Goal: Information Seeking & Learning: Learn about a topic

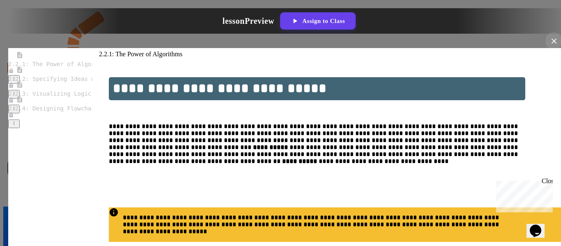
click at [550, 37] on icon at bounding box center [554, 41] width 9 height 9
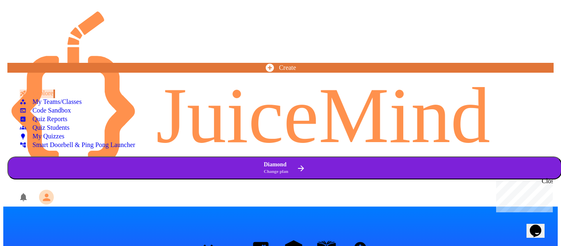
scroll to position [104, 0]
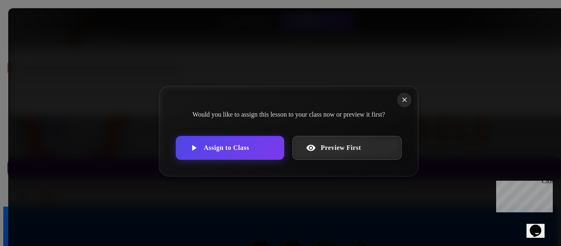
click at [349, 147] on link "Preview First" at bounding box center [346, 148] width 109 height 24
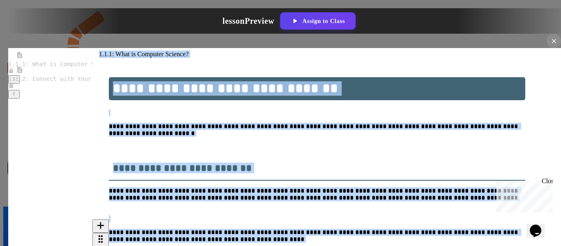
drag, startPoint x: 109, startPoint y: 44, endPoint x: 373, endPoint y: 225, distance: 320.1
copy div "**********"
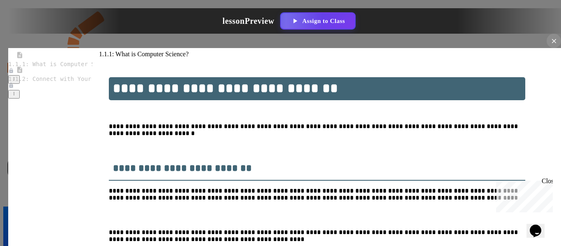
drag, startPoint x: 389, startPoint y: 74, endPoint x: 490, endPoint y: 213, distance: 172.0
copy div "**********"
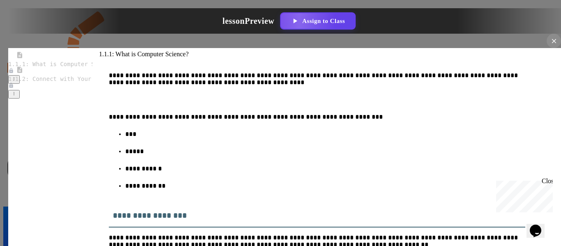
scroll to position [403, 0]
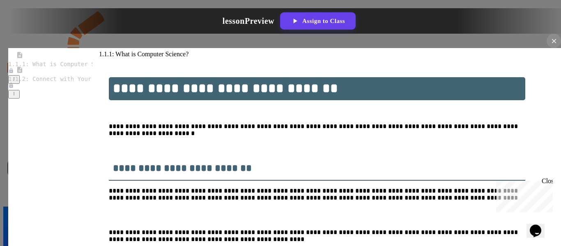
drag, startPoint x: 120, startPoint y: 129, endPoint x: 301, endPoint y: 148, distance: 182.5
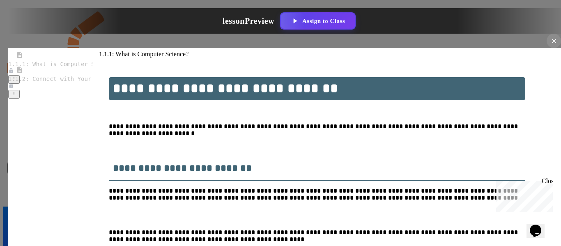
drag, startPoint x: 126, startPoint y: 66, endPoint x: 348, endPoint y: 131, distance: 230.6
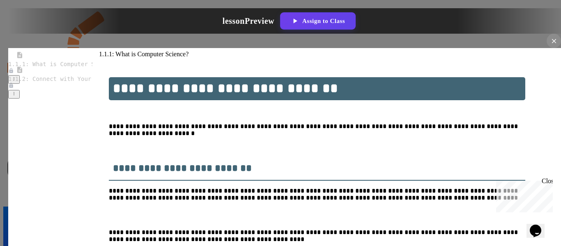
drag, startPoint x: 121, startPoint y: 93, endPoint x: 435, endPoint y: 90, distance: 314.7
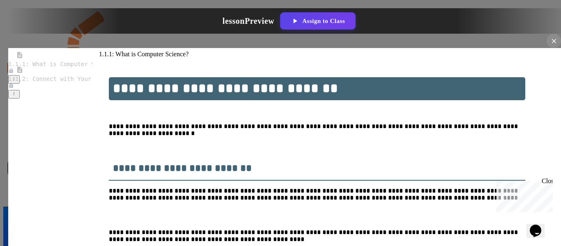
drag, startPoint x: 126, startPoint y: 65, endPoint x: 492, endPoint y: 199, distance: 390.1
copy div "**********"
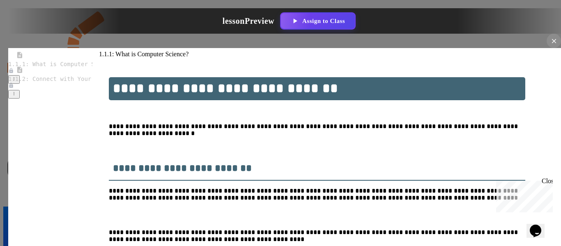
drag, startPoint x: 492, startPoint y: 97, endPoint x: 480, endPoint y: 203, distance: 107.1
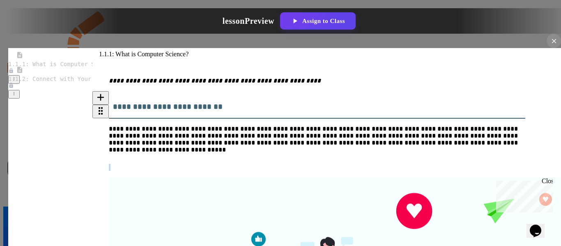
scroll to position [3277, 0]
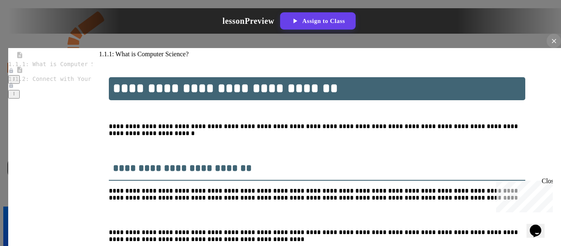
scroll to position [1033, 0]
drag, startPoint x: 182, startPoint y: 78, endPoint x: 351, endPoint y: 162, distance: 188.7
copy div "**********"
click at [550, 37] on icon at bounding box center [554, 41] width 9 height 9
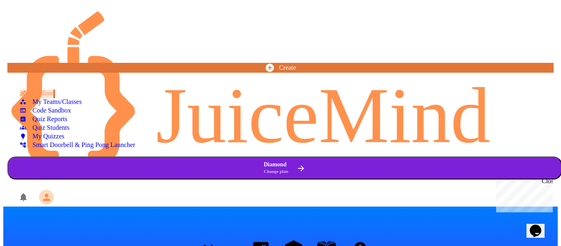
scroll to position [327, 0]
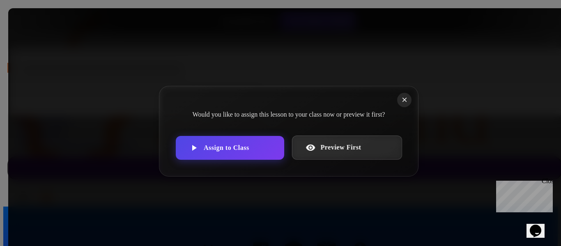
click at [331, 145] on div "Would you like to assign this lesson to your class now or preview it first? Ass…" at bounding box center [289, 131] width 260 height 91
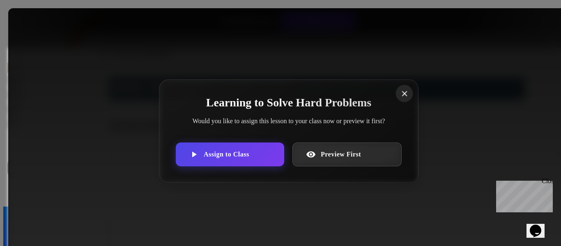
click at [400, 89] on icon at bounding box center [404, 93] width 9 height 9
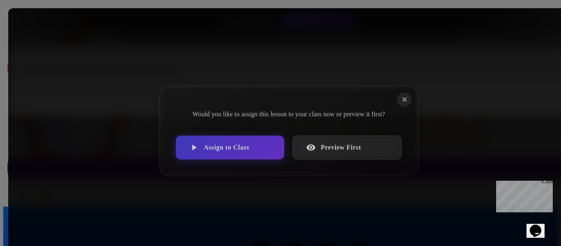
click at [339, 142] on link "Preview First" at bounding box center [346, 148] width 109 height 24
click at [317, 147] on link "Preview First" at bounding box center [346, 148] width 109 height 24
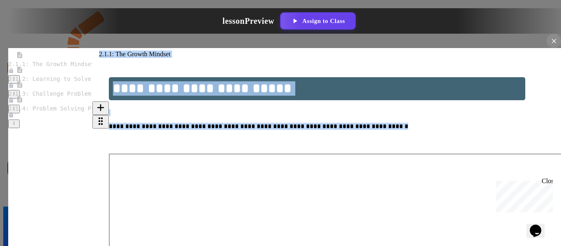
drag, startPoint x: 110, startPoint y: 46, endPoint x: 461, endPoint y: 114, distance: 357.4
copy div "**********"
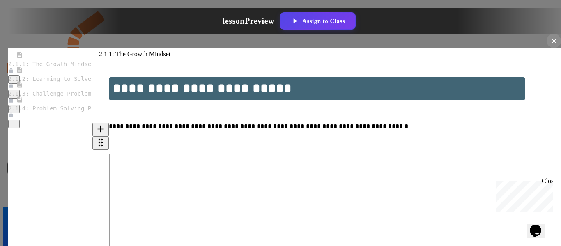
scroll to position [223, 0]
drag, startPoint x: 121, startPoint y: 62, endPoint x: 509, endPoint y: 174, distance: 403.8
click at [550, 37] on icon at bounding box center [554, 41] width 9 height 9
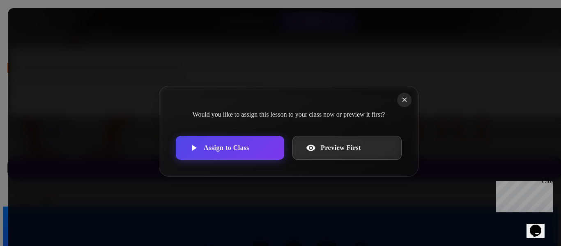
click at [333, 146] on link "Preview First" at bounding box center [346, 148] width 109 height 24
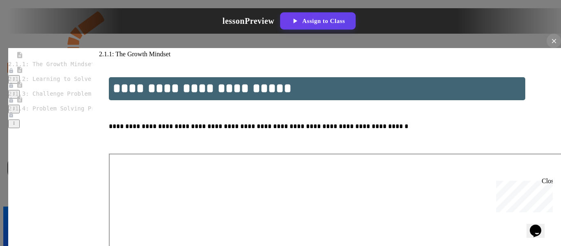
click at [55, 76] on span "2.1.2: Learning to Solve Hard Problems" at bounding box center [73, 79] width 131 height 7
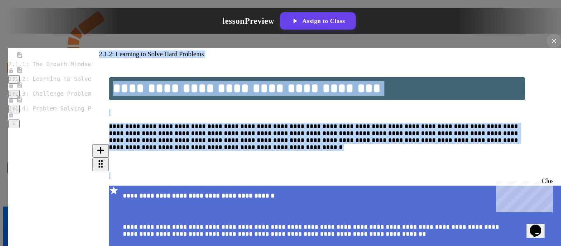
drag, startPoint x: 111, startPoint y: 46, endPoint x: 434, endPoint y: 151, distance: 339.3
copy div "**********"
click at [238, 123] on p "**********" at bounding box center [317, 144] width 417 height 43
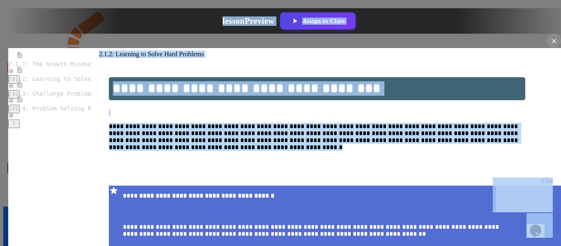
scroll to position [1151, 0]
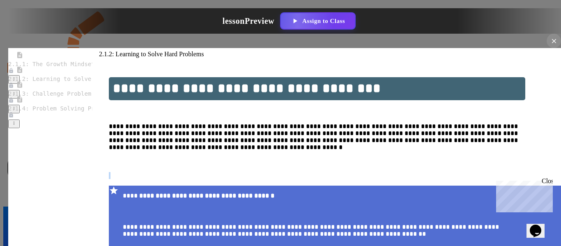
drag, startPoint x: 205, startPoint y: 80, endPoint x: 346, endPoint y: 208, distance: 190.5
copy div "**********"
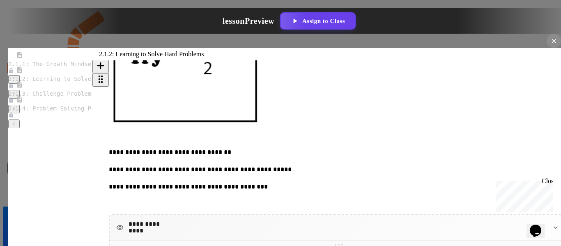
scroll to position [1146, 0]
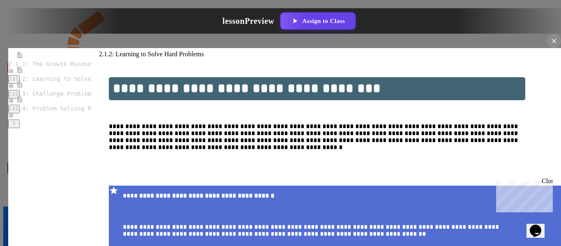
scroll to position [304, 0]
click at [48, 90] on span "2.1.3: Challenge Problem - The Bridge" at bounding box center [72, 93] width 128 height 7
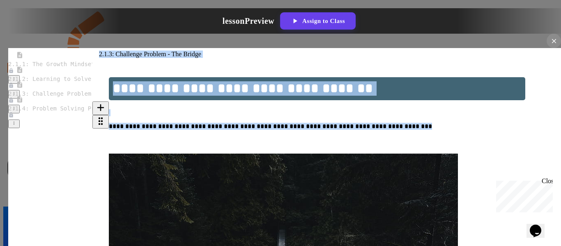
drag, startPoint x: 110, startPoint y: 46, endPoint x: 406, endPoint y: 111, distance: 302.5
copy div "**********"
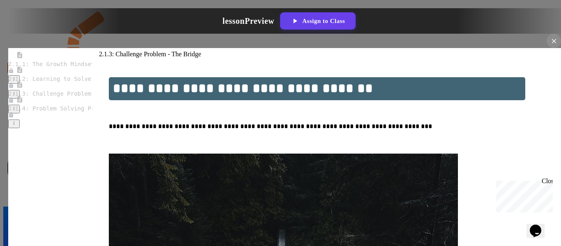
scroll to position [312, 0]
drag, startPoint x: 121, startPoint y: 156, endPoint x: 322, endPoint y: 192, distance: 203.6
copy div "**********"
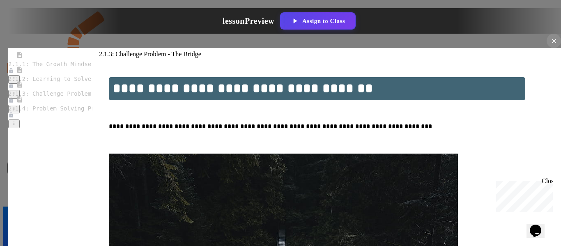
drag, startPoint x: 122, startPoint y: 80, endPoint x: 333, endPoint y: 104, distance: 212.1
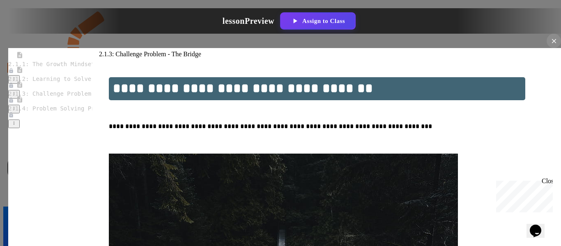
drag, startPoint x: 133, startPoint y: 112, endPoint x: 398, endPoint y: 112, distance: 264.1
drag, startPoint x: 322, startPoint y: 192, endPoint x: 219, endPoint y: 135, distance: 117.7
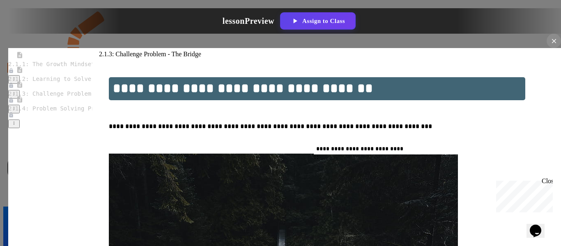
scroll to position [943, 0]
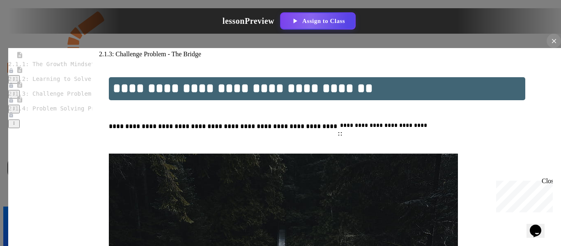
drag, startPoint x: 165, startPoint y: 68, endPoint x: 363, endPoint y: 61, distance: 198.1
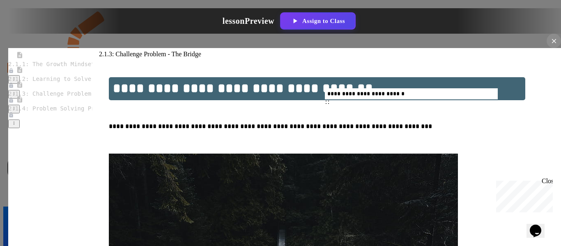
scroll to position [907, 0]
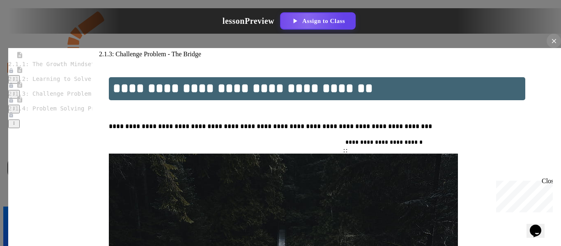
drag, startPoint x: 173, startPoint y: 207, endPoint x: 432, endPoint y: 129, distance: 270.1
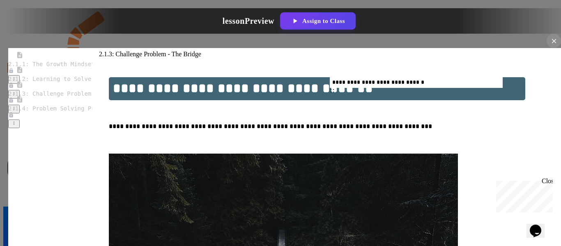
drag, startPoint x: 205, startPoint y: 83, endPoint x: 395, endPoint y: 81, distance: 190.2
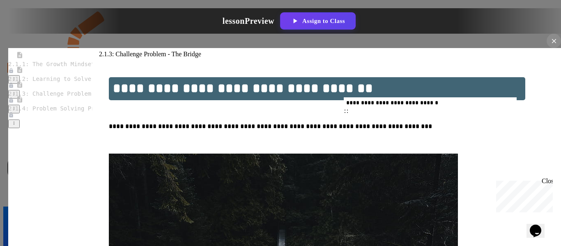
scroll to position [929, 0]
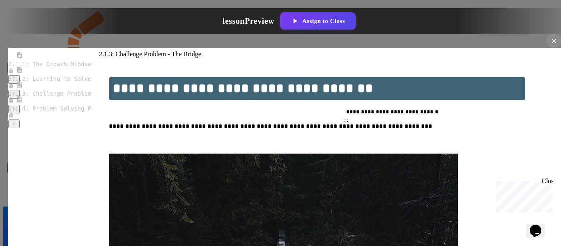
drag, startPoint x: 392, startPoint y: 78, endPoint x: 395, endPoint y: 119, distance: 41.1
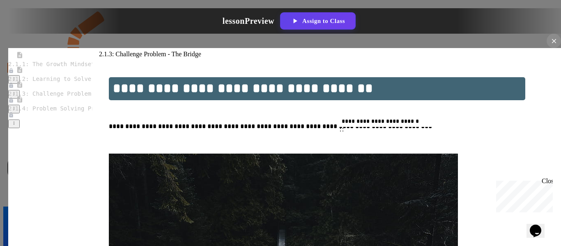
drag, startPoint x: 186, startPoint y: 122, endPoint x: 407, endPoint y: 123, distance: 220.6
drag, startPoint x: 183, startPoint y: 82, endPoint x: 407, endPoint y: 139, distance: 230.5
drag, startPoint x: 162, startPoint y: 78, endPoint x: 388, endPoint y: 137, distance: 233.5
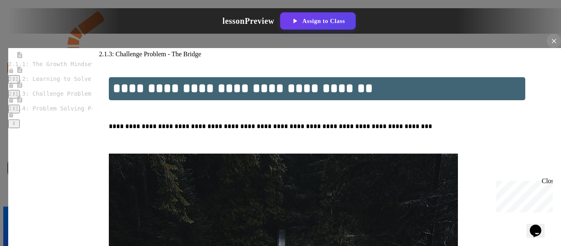
click at [70, 105] on span "2.1.4: Problem Solving Practice" at bounding box center [61, 108] width 107 height 7
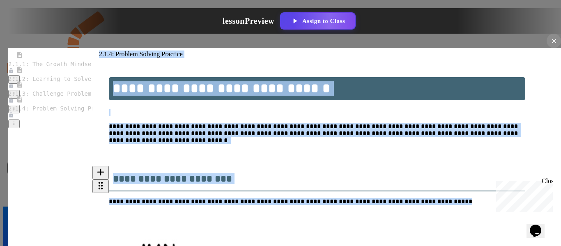
drag, startPoint x: 110, startPoint y: 45, endPoint x: 442, endPoint y: 175, distance: 356.1
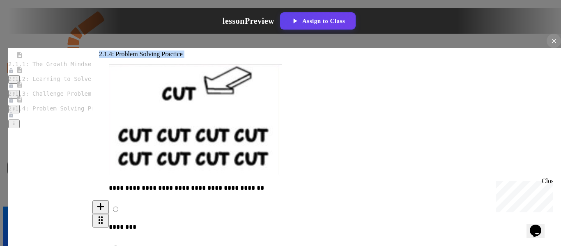
scroll to position [760, 0]
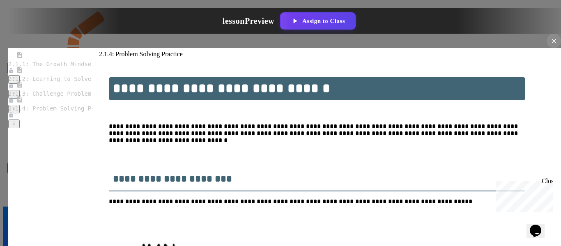
drag, startPoint x: 127, startPoint y: 78, endPoint x: 374, endPoint y: 140, distance: 255.3
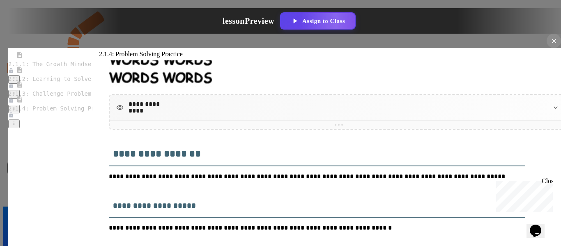
scroll to position [1408, 0]
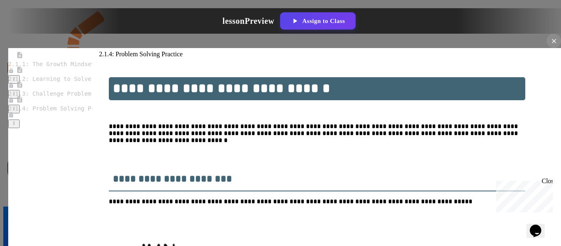
drag, startPoint x: 121, startPoint y: 72, endPoint x: 428, endPoint y: 193, distance: 329.7
drag, startPoint x: 125, startPoint y: 140, endPoint x: 403, endPoint y: 161, distance: 278.4
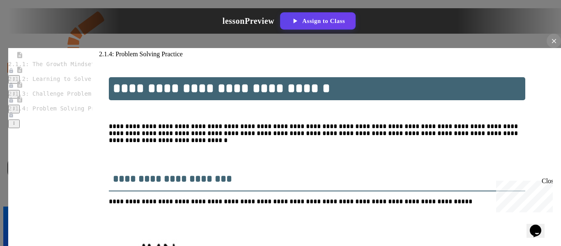
scroll to position [1354, 0]
drag, startPoint x: 125, startPoint y: 107, endPoint x: 537, endPoint y: 120, distance: 412.6
drag, startPoint x: 122, startPoint y: 112, endPoint x: 246, endPoint y: 152, distance: 131.1
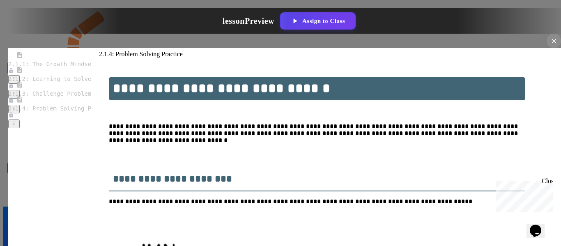
drag, startPoint x: 378, startPoint y: 109, endPoint x: 389, endPoint y: 165, distance: 56.6
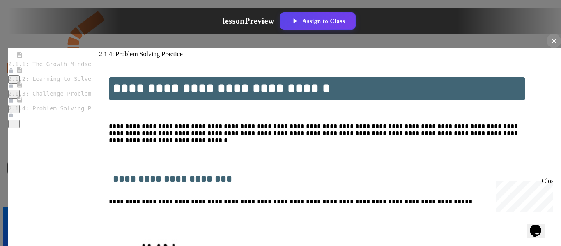
scroll to position [2070, 0]
click at [550, 37] on icon at bounding box center [554, 41] width 9 height 9
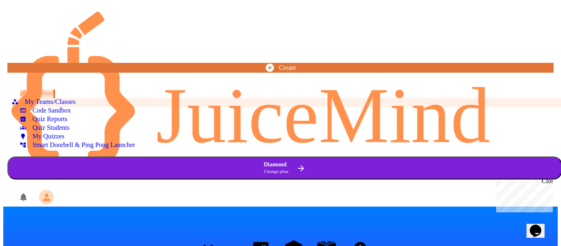
click at [46, 100] on div "My Teams/Classes" at bounding box center [44, 102] width 64 height 8
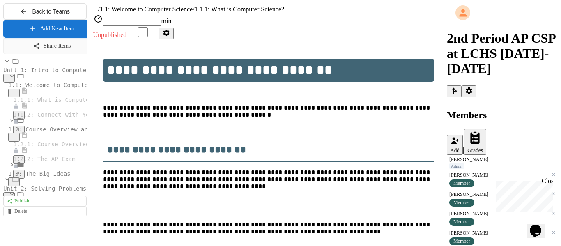
scroll to position [1404, 0]
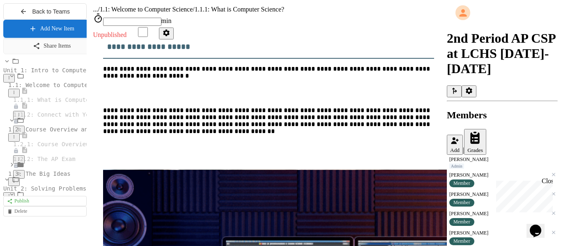
click at [47, 74] on span "Unit 1: Intro to Computer Science" at bounding box center [60, 70] width 114 height 7
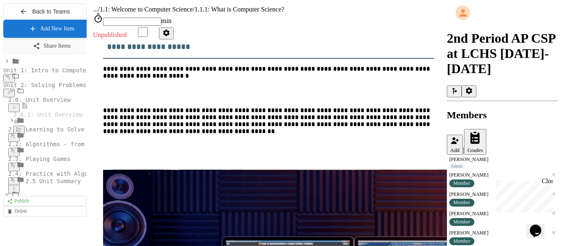
click at [12, 80] on icon at bounding box center [9, 77] width 5 height 5
click at [103, 246] on div at bounding box center [280, 249] width 555 height 0
click at [3, 80] on icon at bounding box center [6, 75] width 7 height 7
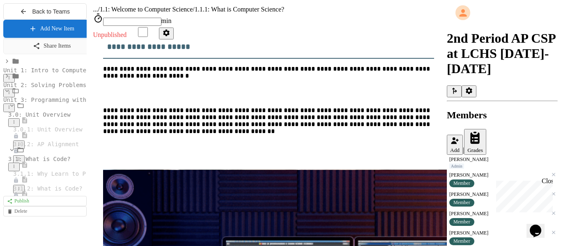
click at [4, 94] on icon at bounding box center [6, 90] width 7 height 7
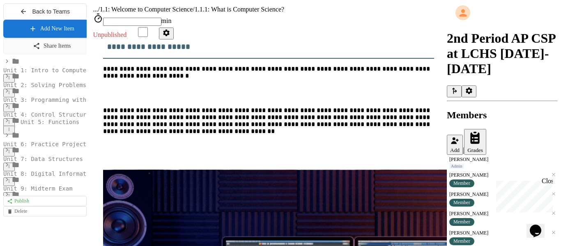
click at [6, 63] on icon at bounding box center [7, 62] width 2 height 4
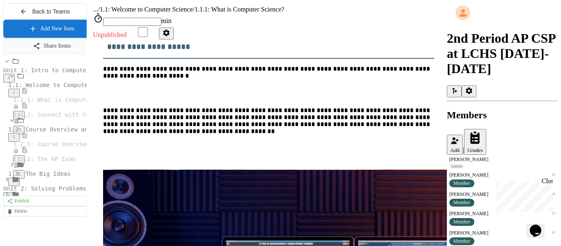
click at [8, 168] on icon at bounding box center [11, 164] width 7 height 7
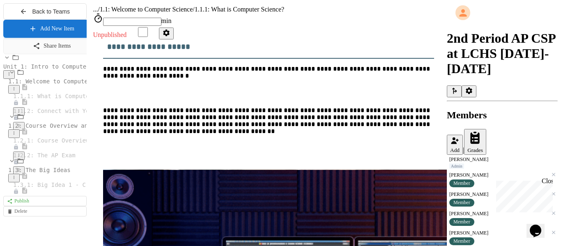
scroll to position [0, 0]
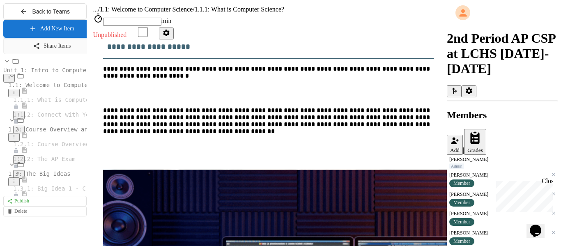
click at [51, 133] on span "1.2: Course Overview and the AP Exam" at bounding box center [70, 129] width 124 height 7
click at [12, 80] on icon at bounding box center [9, 77] width 5 height 5
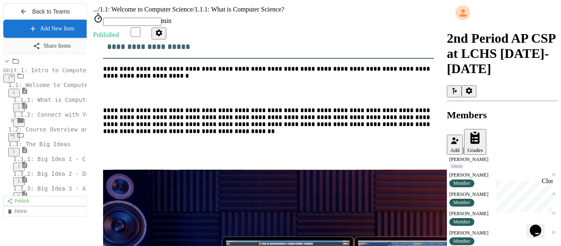
click at [61, 118] on span "1.1.2: Connect with Your World" at bounding box center [65, 114] width 104 height 7
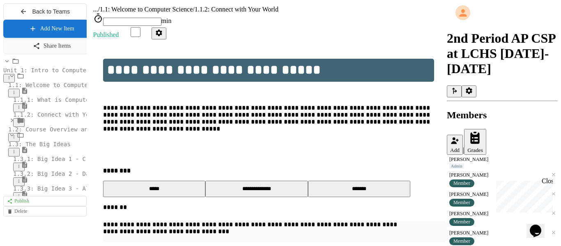
click at [58, 162] on span "1.3.1: Big Idea 1 - Creative Development" at bounding box center [82, 159] width 138 height 7
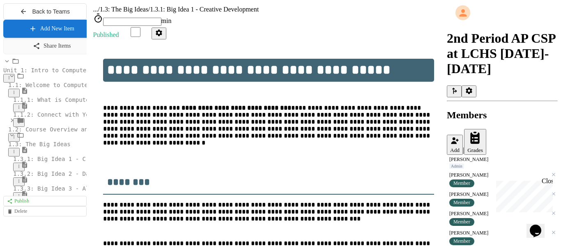
click at [54, 177] on span "1.3.2: Big Idea 2 - Data" at bounding box center [54, 173] width 83 height 7
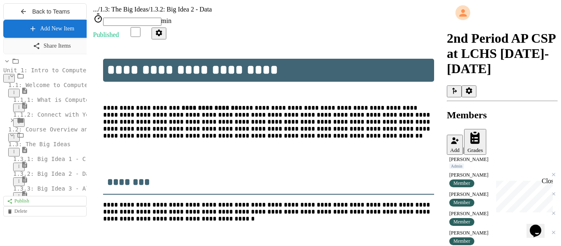
click at [55, 192] on span "1.3.3: Big Idea 3 - Algorithms and Programming" at bounding box center [92, 188] width 159 height 7
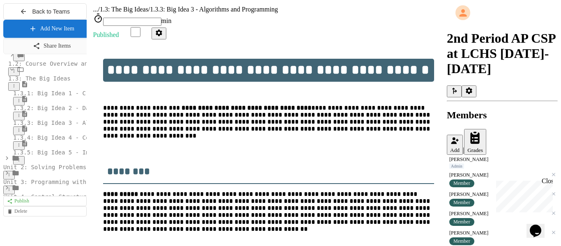
scroll to position [67, 0]
click at [55, 154] on span "1.3.5: Big Idea 5 - Impact of Computing" at bounding box center [80, 150] width 135 height 7
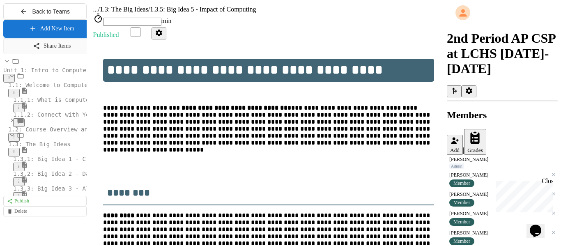
scroll to position [0, 0]
click at [8, 124] on icon at bounding box center [11, 119] width 7 height 7
click at [46, 147] on span "1.2.1: Course Overview" at bounding box center [51, 143] width 76 height 7
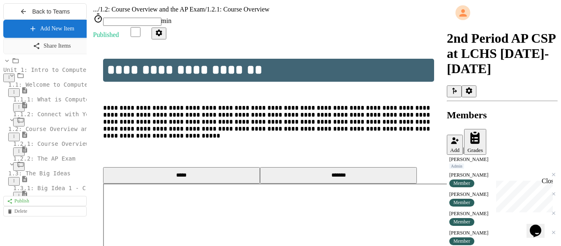
click at [65, 162] on span "1.2.2: The AP Exam" at bounding box center [44, 158] width 62 height 7
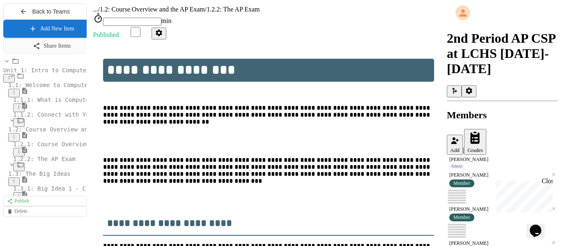
click at [5, 65] on icon at bounding box center [6, 61] width 7 height 7
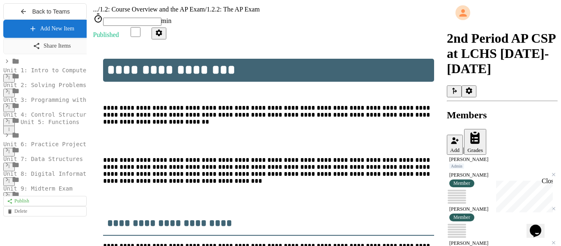
click at [4, 80] on icon at bounding box center [6, 75] width 7 height 7
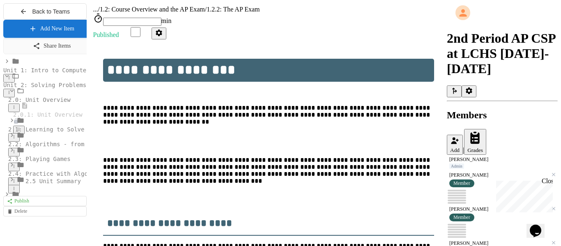
click at [56, 103] on span "2.0: Unit Overview" at bounding box center [39, 100] width 62 height 7
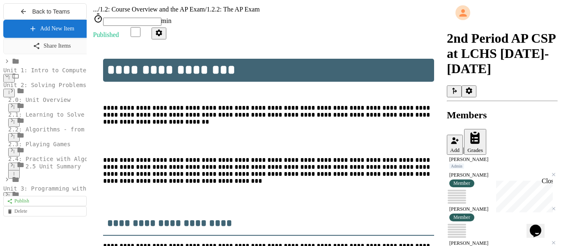
click at [56, 103] on span "2.0: Unit Overview" at bounding box center [39, 100] width 62 height 7
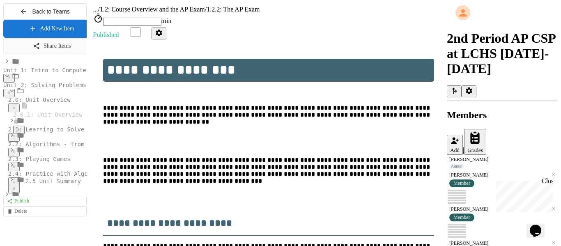
click at [58, 118] on span "2.0.1: Unit Overview" at bounding box center [47, 114] width 69 height 7
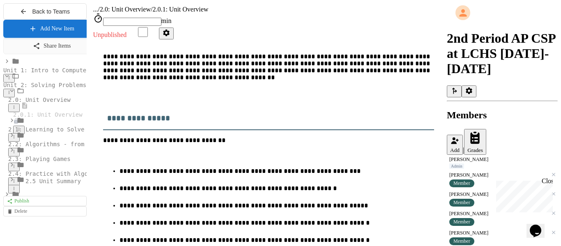
scroll to position [103, 0]
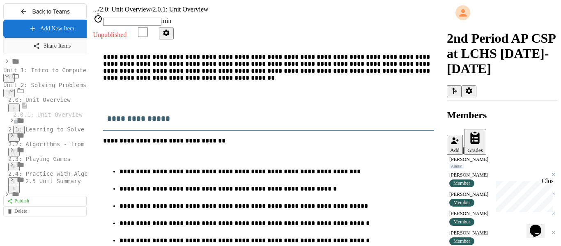
click at [16, 110] on icon at bounding box center [14, 107] width 5 height 5
click at [16, 139] on icon at bounding box center [14, 136] width 5 height 5
click at [8, 124] on icon at bounding box center [11, 120] width 7 height 7
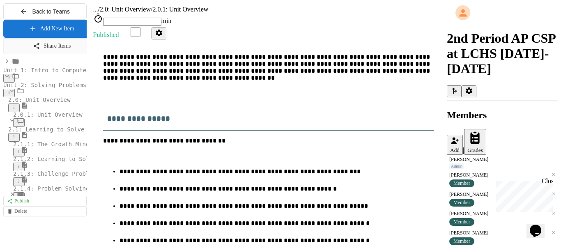
click at [57, 147] on span "2.1.1: The Growth Mindset" at bounding box center [56, 144] width 87 height 7
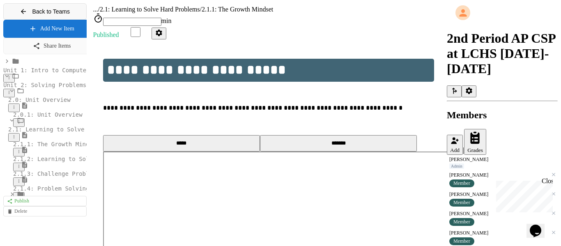
click at [44, 14] on span "Back to Teams" at bounding box center [51, 11] width 38 height 7
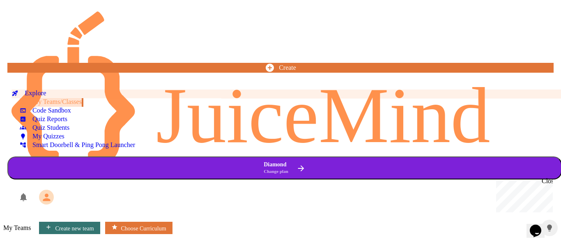
click at [32, 90] on div "Explore" at bounding box center [29, 94] width 35 height 8
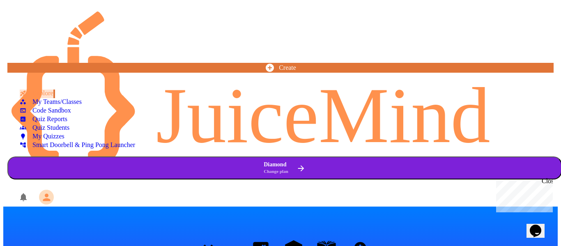
scroll to position [161, 0]
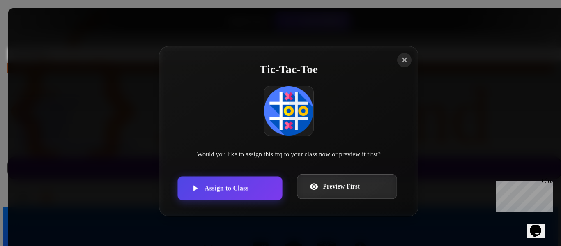
click at [320, 156] on div "Would you like to assign this frq to your class now or preview it first?" at bounding box center [288, 154] width 197 height 11
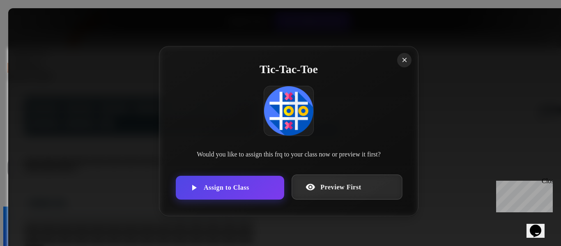
click at [335, 182] on link "Preview First" at bounding box center [347, 187] width 111 height 25
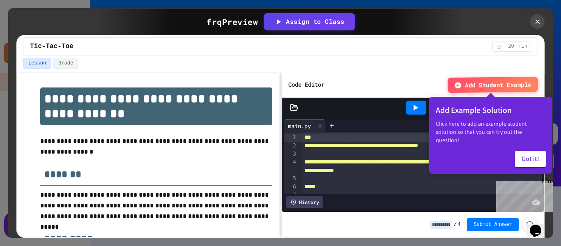
scroll to position [161, 0]
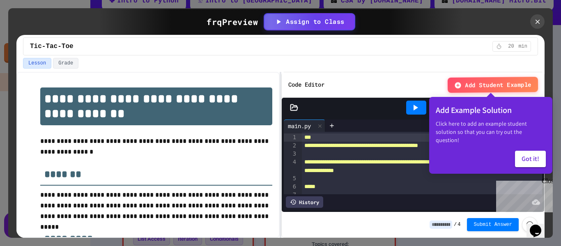
click at [530, 151] on button "Got it!" at bounding box center [530, 159] width 31 height 16
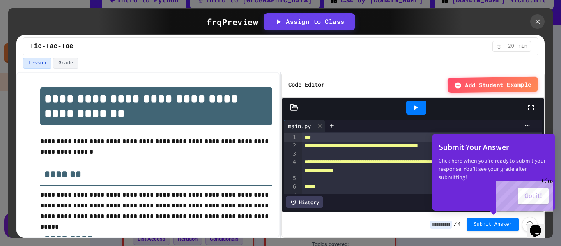
click at [531, 161] on p "Click here when you're ready to submit your response. You'll see your grade aft…" at bounding box center [494, 168] width 110 height 25
click at [418, 200] on div at bounding box center [431, 202] width 217 height 12
click at [546, 183] on div "Close" at bounding box center [547, 182] width 10 height 10
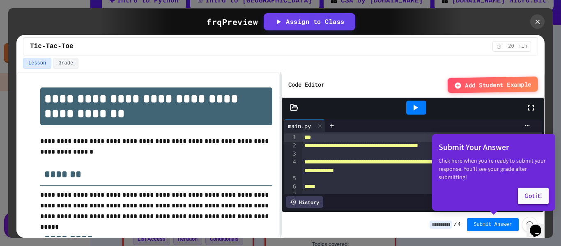
click at [542, 191] on button "Got it!" at bounding box center [533, 196] width 31 height 16
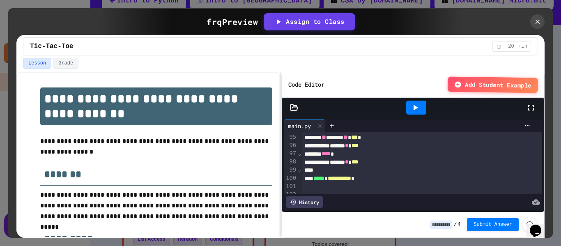
scroll to position [883, 0]
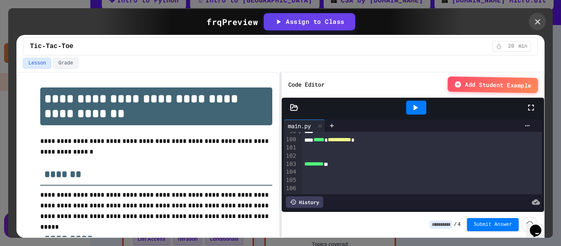
click at [540, 22] on icon at bounding box center [537, 21] width 9 height 9
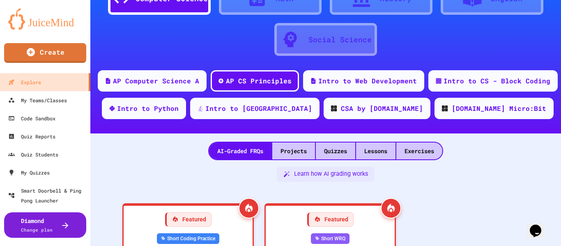
scroll to position [44, 0]
